Goal: Check status: Check status

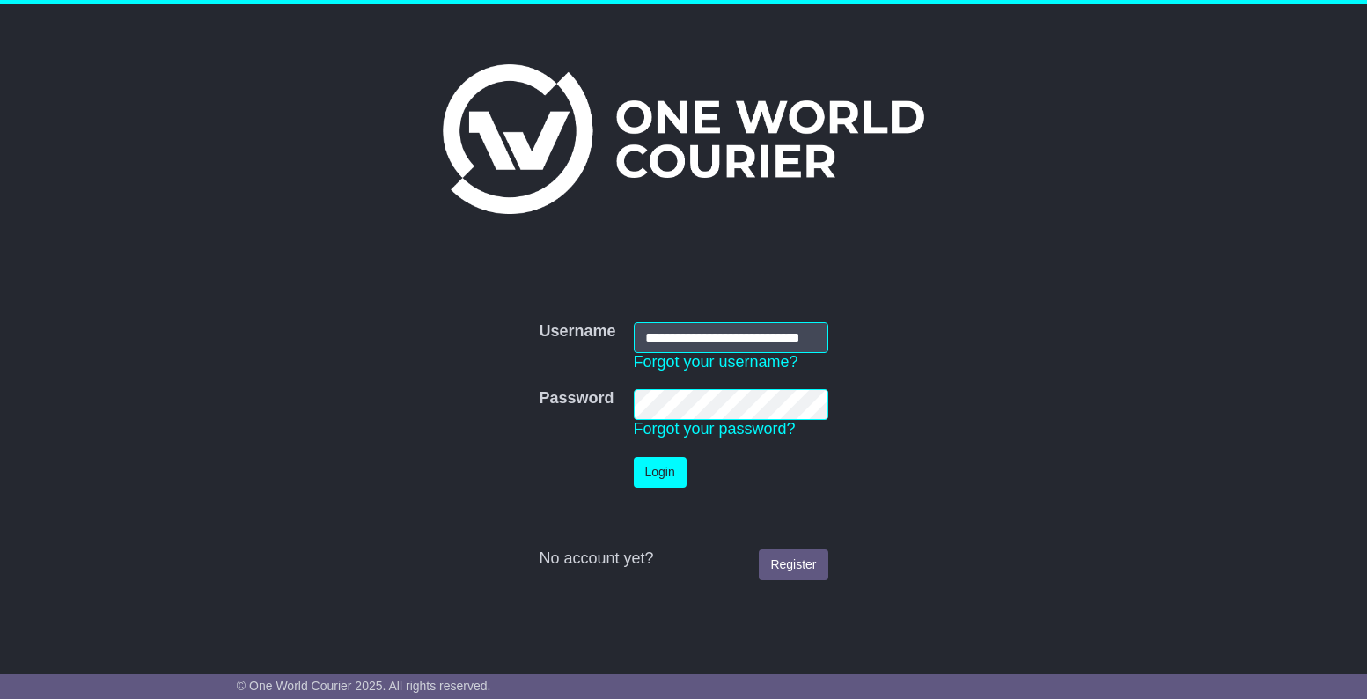
click at [670, 474] on button "Login" at bounding box center [660, 472] width 53 height 31
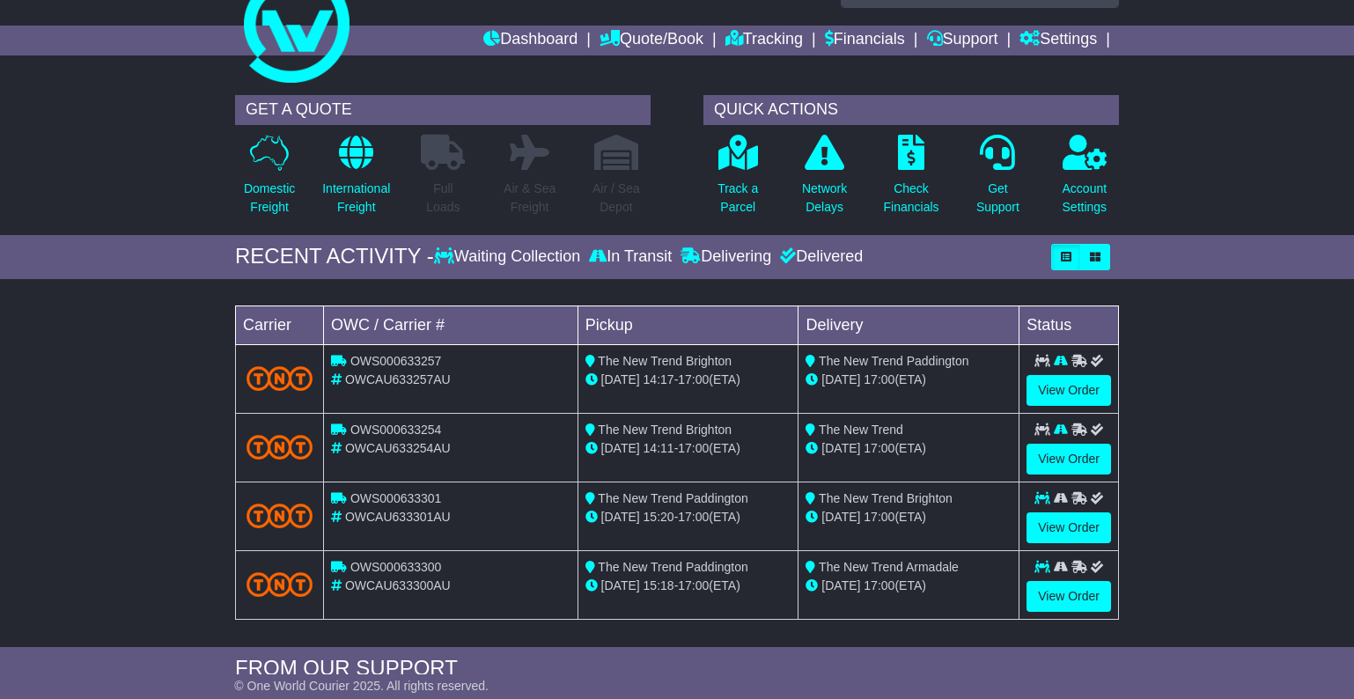
scroll to position [88, 0]
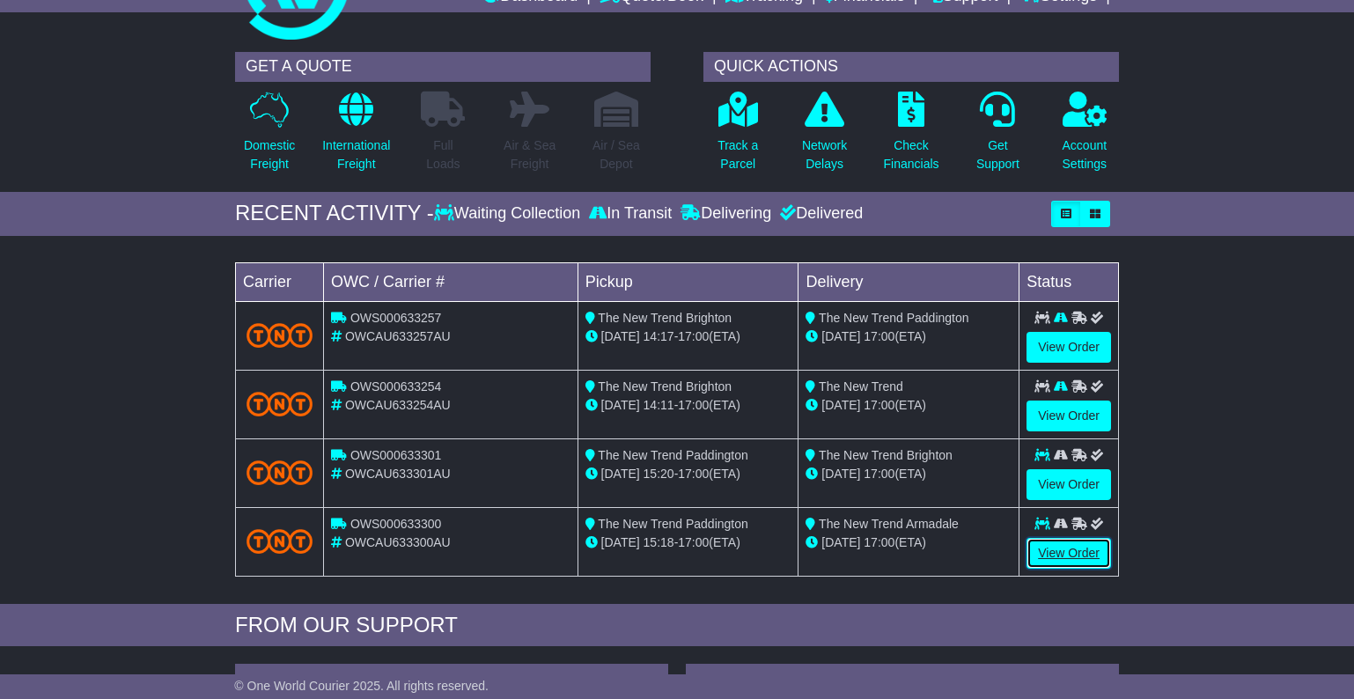
click at [1055, 545] on link "View Order" at bounding box center [1068, 553] width 85 height 31
